Goal: Information Seeking & Learning: Learn about a topic

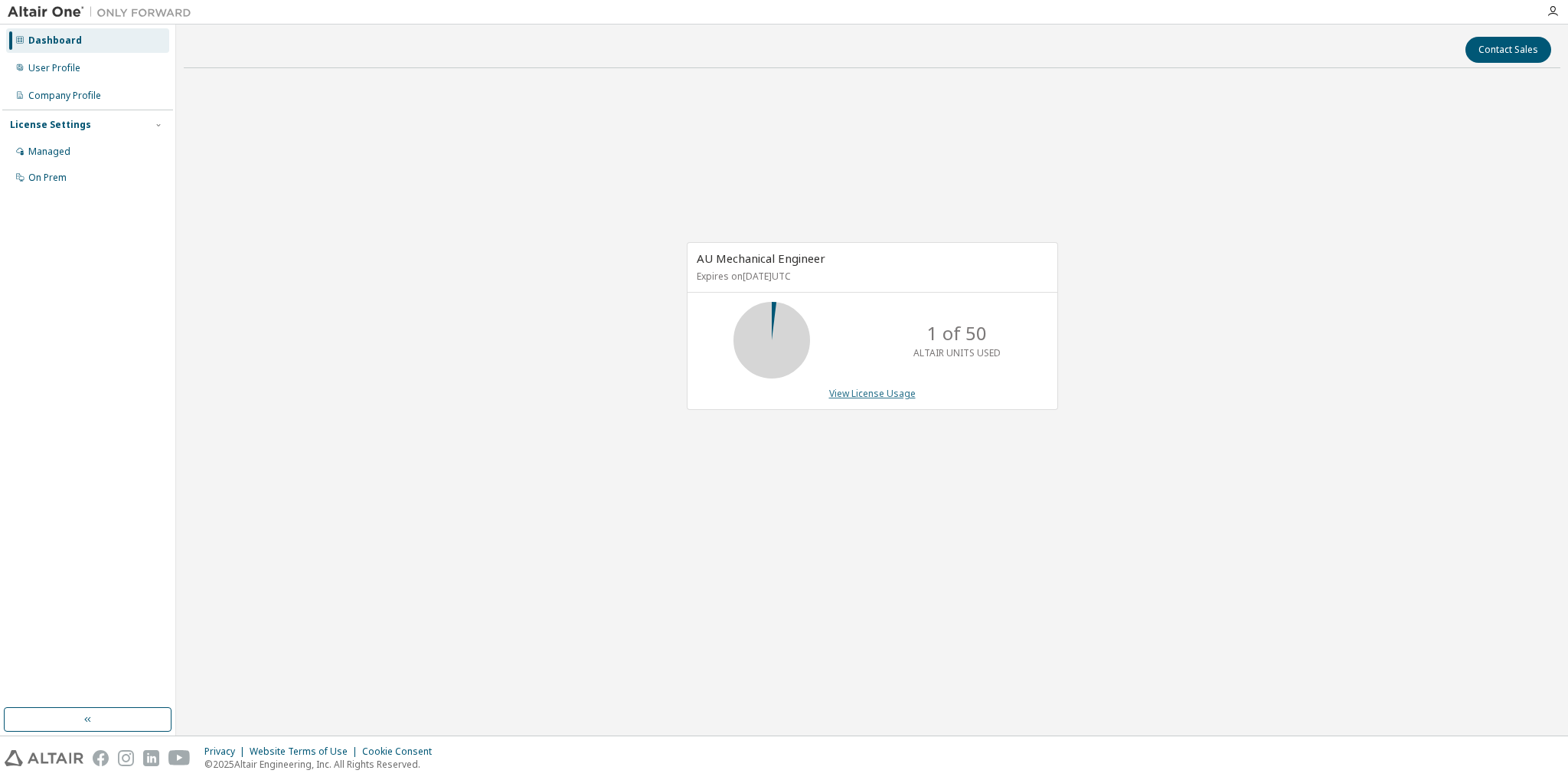
click at [895, 396] on link "View License Usage" at bounding box center [872, 394] width 87 height 13
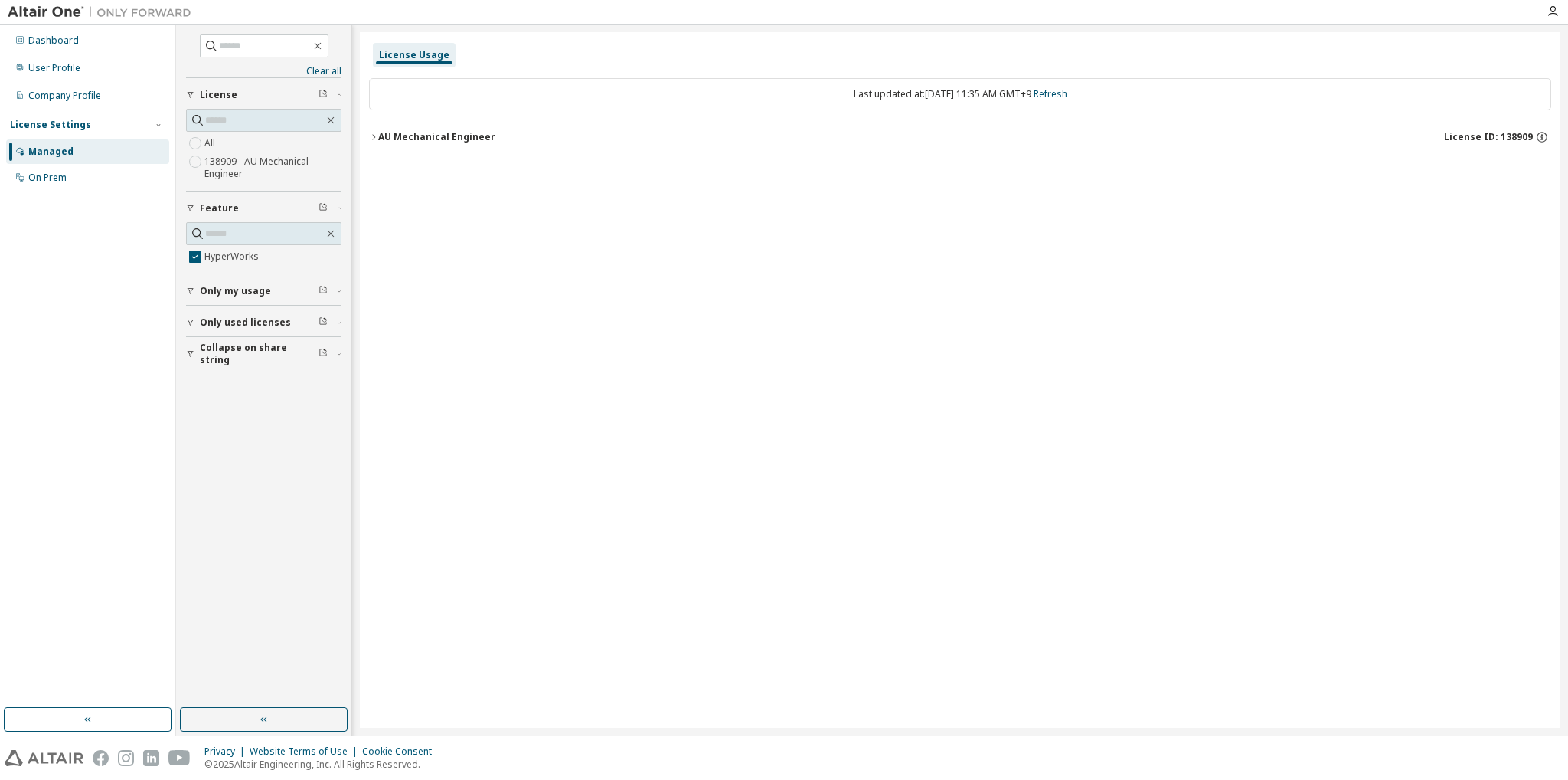
click at [373, 135] on icon "button" at bounding box center [373, 136] width 3 height 6
click at [385, 168] on icon "button" at bounding box center [388, 169] width 10 height 10
click at [264, 420] on div "Clear all Collapse on share string Only used licenses Only my usage Feature Hyp…" at bounding box center [264, 366] width 170 height 679
click at [53, 123] on div "License Settings" at bounding box center [50, 124] width 81 height 12
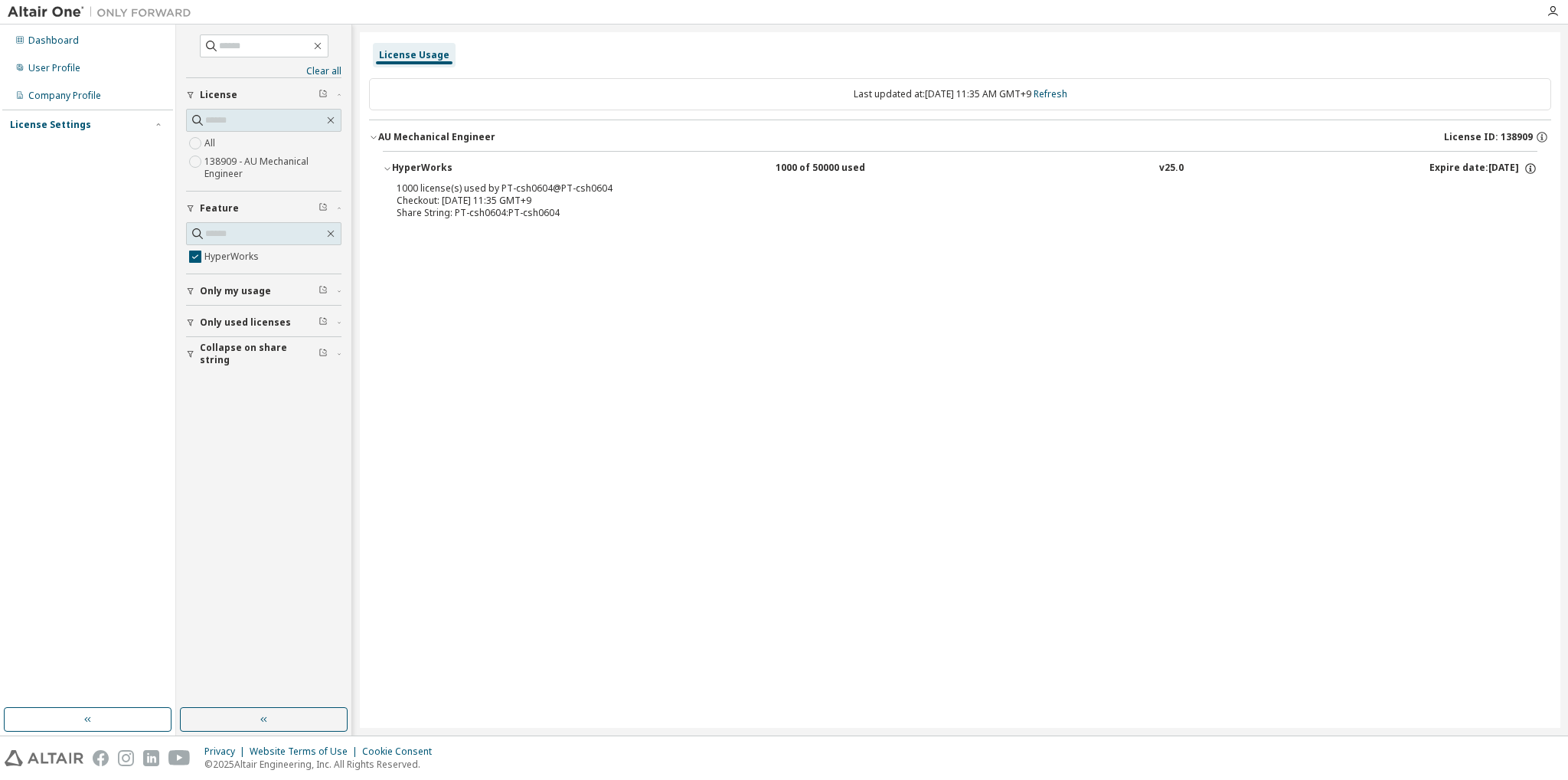
click at [53, 123] on div "License Settings" at bounding box center [50, 124] width 81 height 12
click at [46, 174] on div "On Prem" at bounding box center [48, 177] width 38 height 12
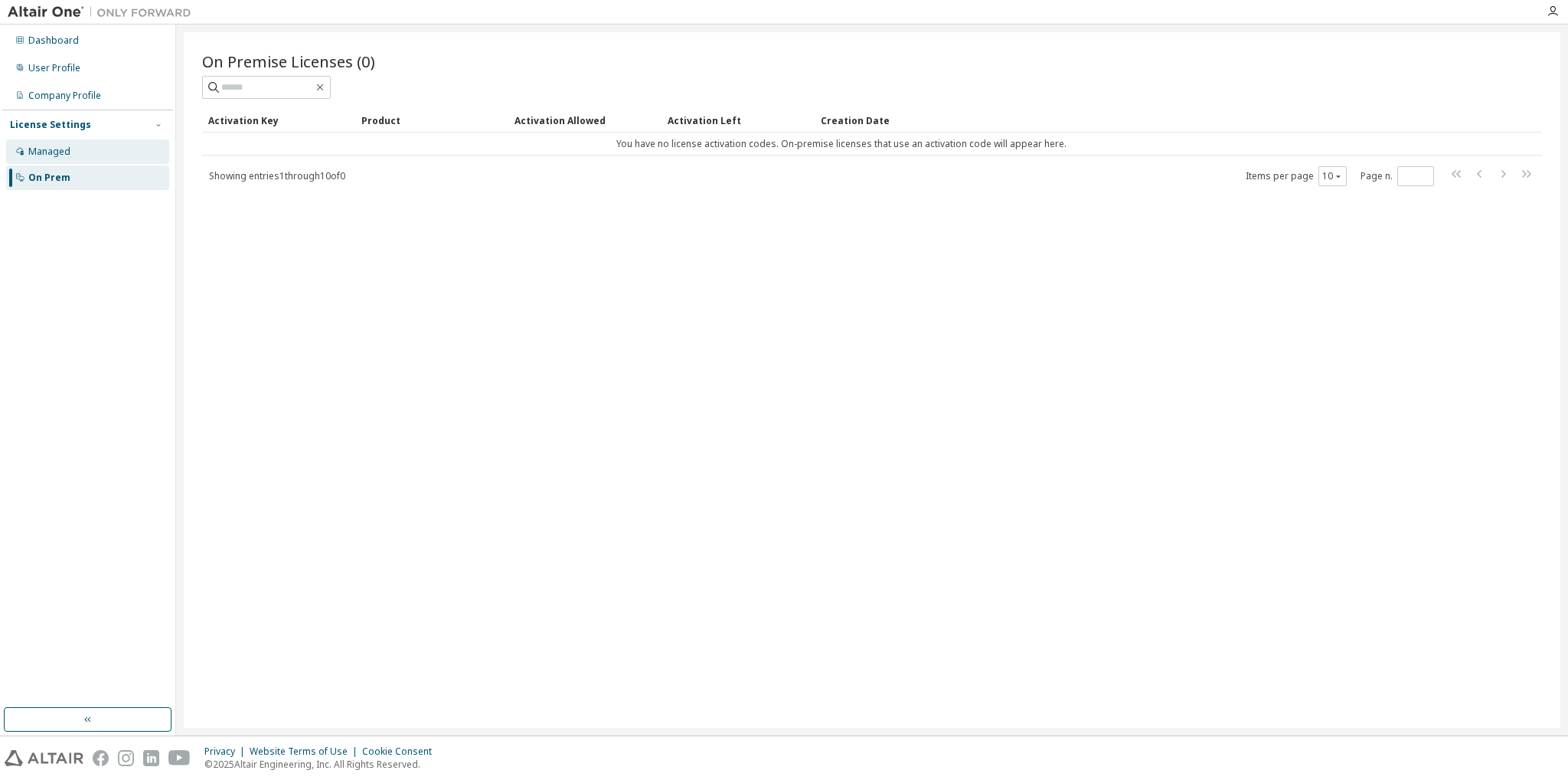
click at [50, 150] on div "Managed" at bounding box center [49, 151] width 42 height 12
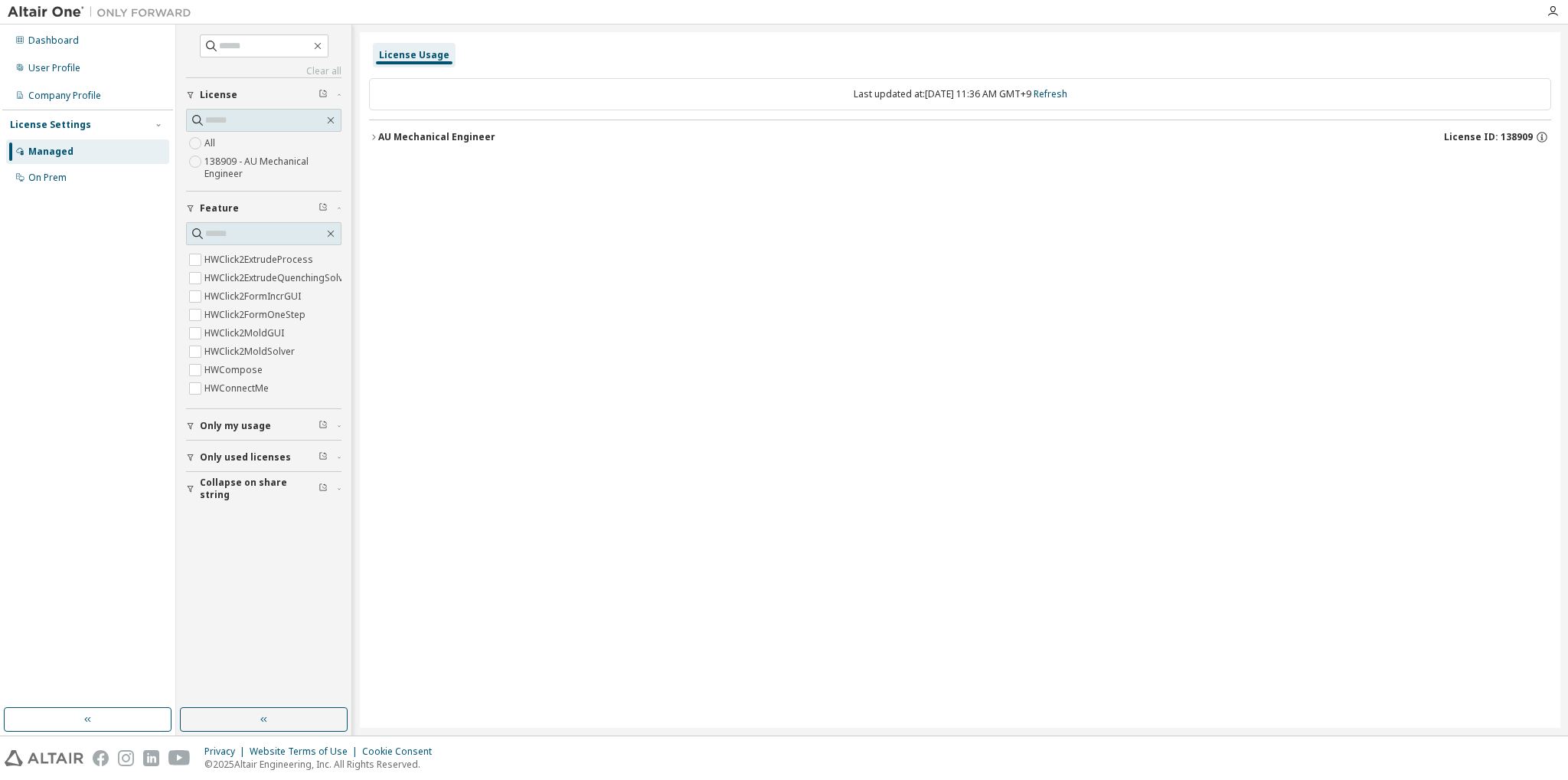
scroll to position [460, 0]
click at [250, 426] on span "Only my usage" at bounding box center [235, 425] width 71 height 12
click at [242, 502] on span "Only used licenses" at bounding box center [245, 501] width 91 height 12
click at [245, 575] on span "Collapse on share string" at bounding box center [259, 578] width 119 height 25
click at [370, 139] on icon "button" at bounding box center [373, 137] width 10 height 10
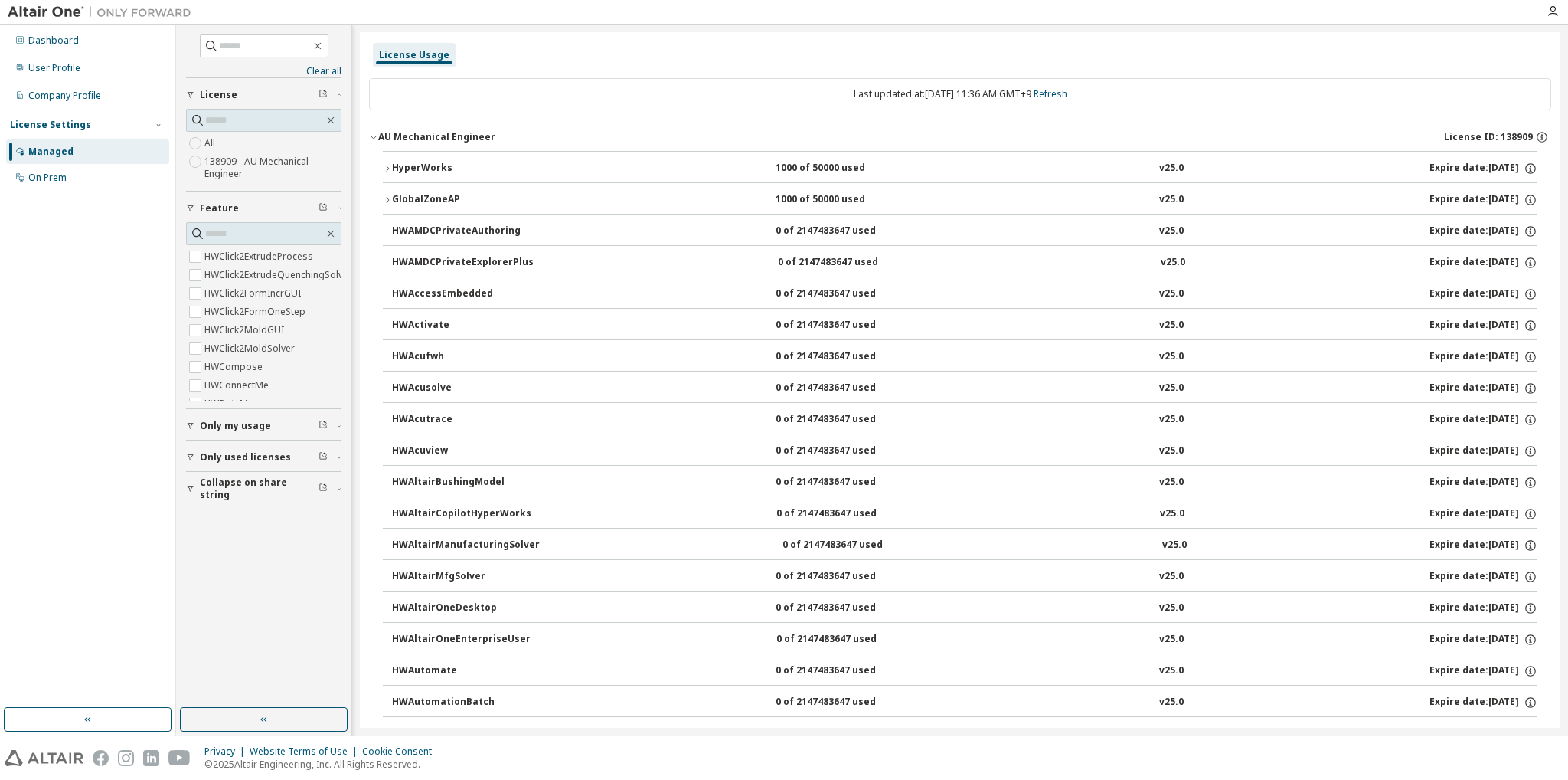
click at [388, 169] on icon "button" at bounding box center [388, 168] width 3 height 6
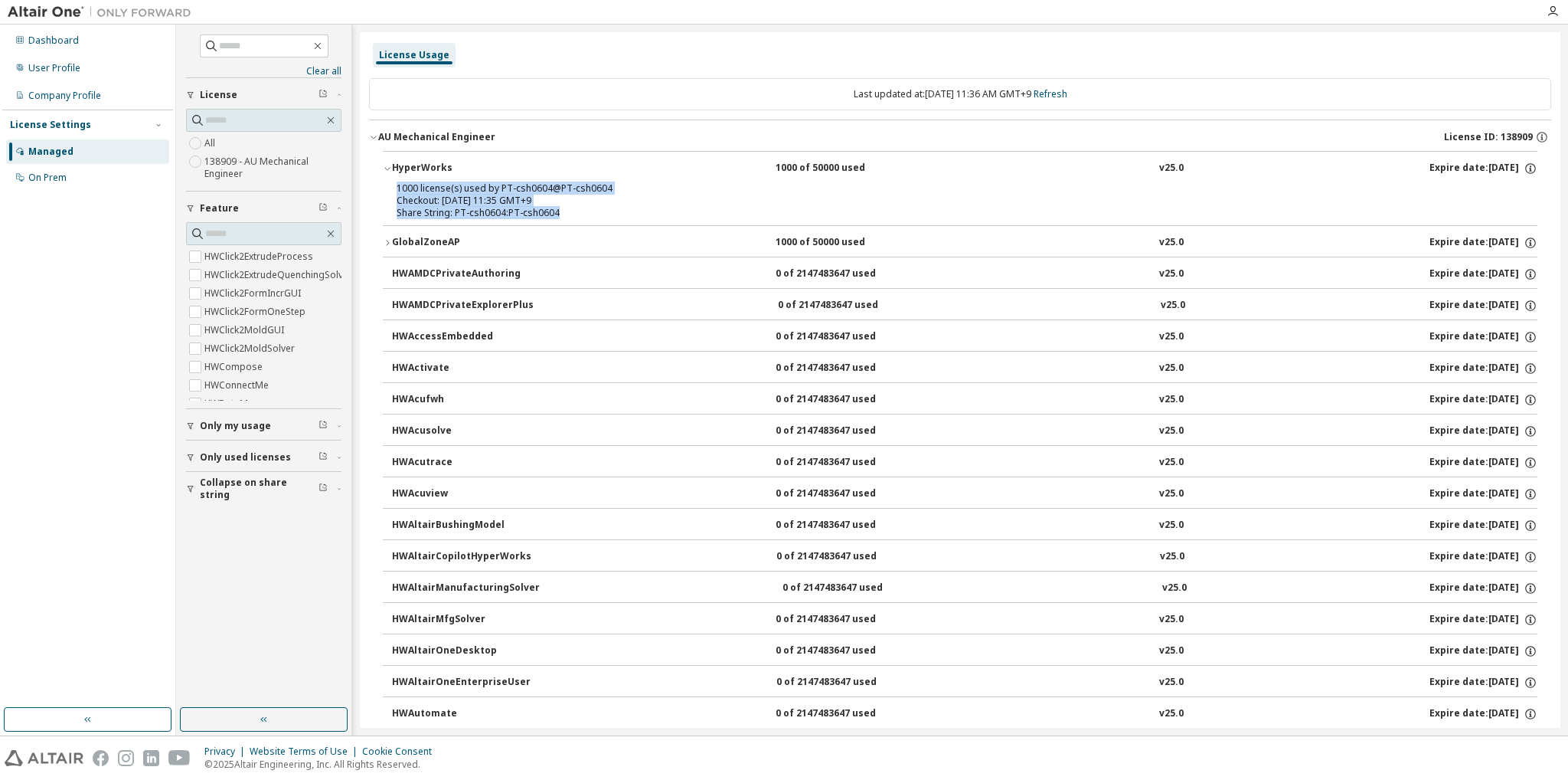
drag, startPoint x: 573, startPoint y: 216, endPoint x: 383, endPoint y: 188, distance: 192.1
click at [383, 188] on div "1000 license(s) used by PT-csh0604@PT-csh0604 Checkout: [DATE] 11:35 GMT+9 Shar…" at bounding box center [960, 204] width 1155 height 43
click at [588, 213] on div "Share String: PT-csh0604:PT-csh0604" at bounding box center [941, 213] width 1090 height 12
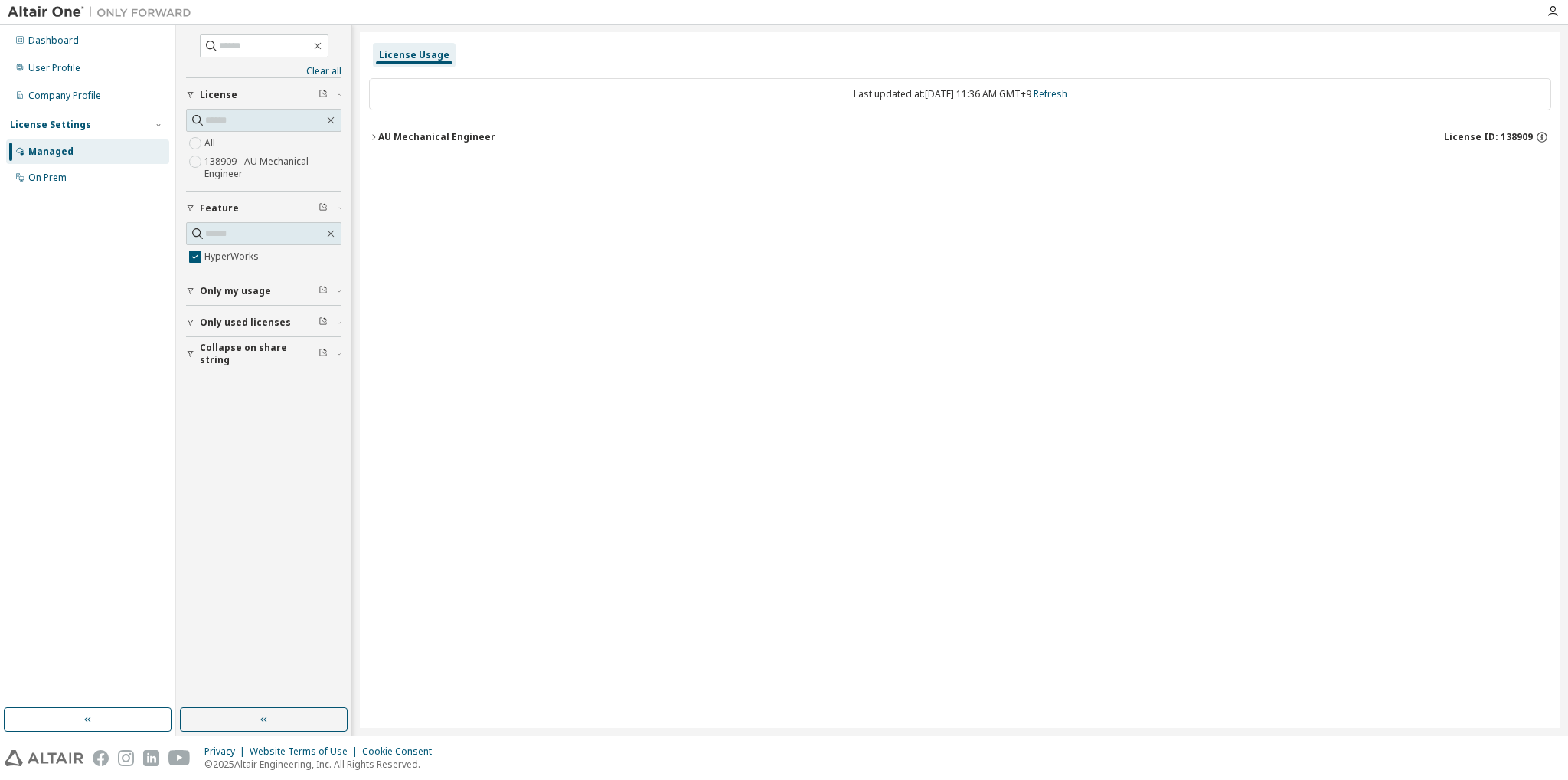
click at [372, 133] on icon "button" at bounding box center [373, 137] width 10 height 10
click at [389, 167] on icon "button" at bounding box center [388, 169] width 10 height 10
click at [1323, 433] on div "License Usage Last updated at: [DATE] 11:36 AM GMT+9 Refresh AU Mechanical Engi…" at bounding box center [960, 379] width 1201 height 696
click at [1531, 168] on icon "button" at bounding box center [1530, 168] width 14 height 14
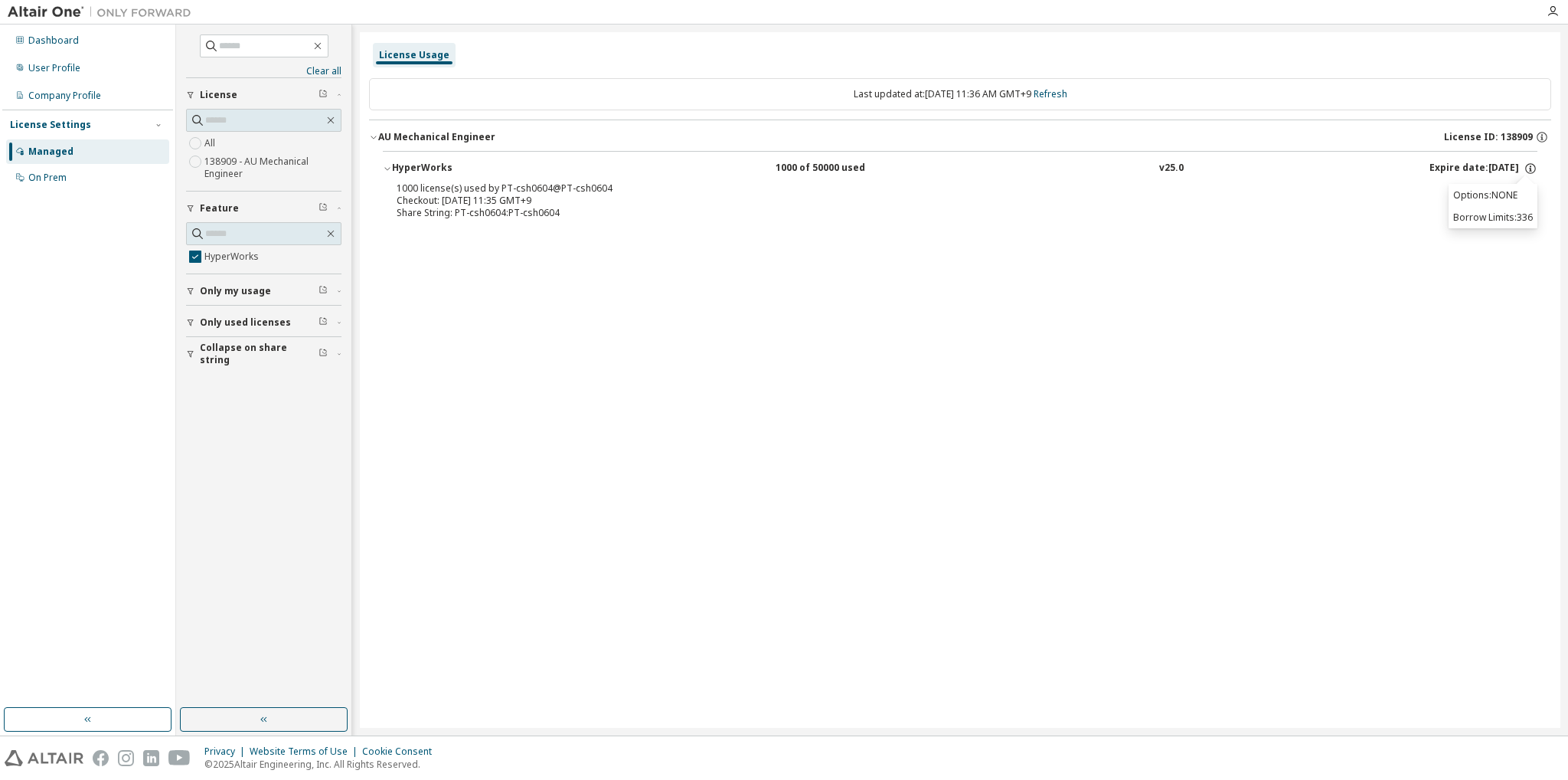
click at [1507, 221] on p "Borrow Limits: 336" at bounding box center [1493, 217] width 80 height 13
click at [1106, 313] on div "License Usage Last updated at: [DATE] 11:36 AM GMT+9 Refresh AU Mechanical Engi…" at bounding box center [960, 379] width 1201 height 696
